Goal: Task Accomplishment & Management: Manage account settings

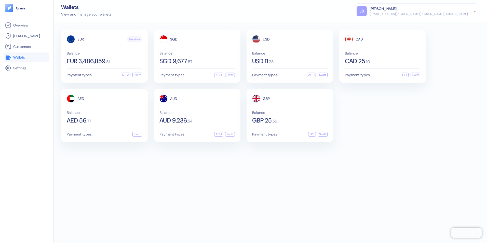
click at [397, 11] on div "[PERSON_NAME]" at bounding box center [383, 8] width 27 height 5
click at [377, 23] on div "Sign Out" at bounding box center [370, 25] width 14 height 5
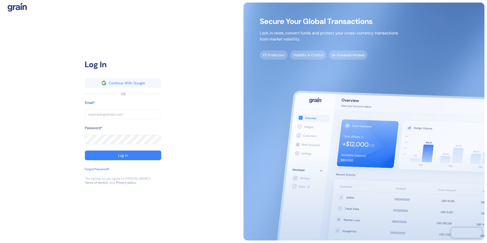
type input "[EMAIL_ADDRESS][PERSON_NAME][PERSON_NAME][DOMAIN_NAME]"
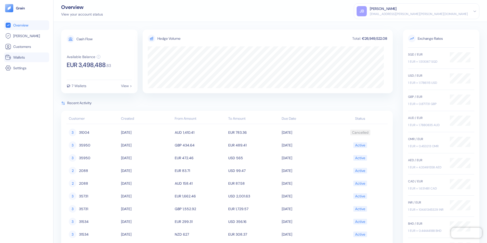
click at [21, 59] on span "Wallets" at bounding box center [19, 57] width 12 height 5
